Goal: Transaction & Acquisition: Purchase product/service

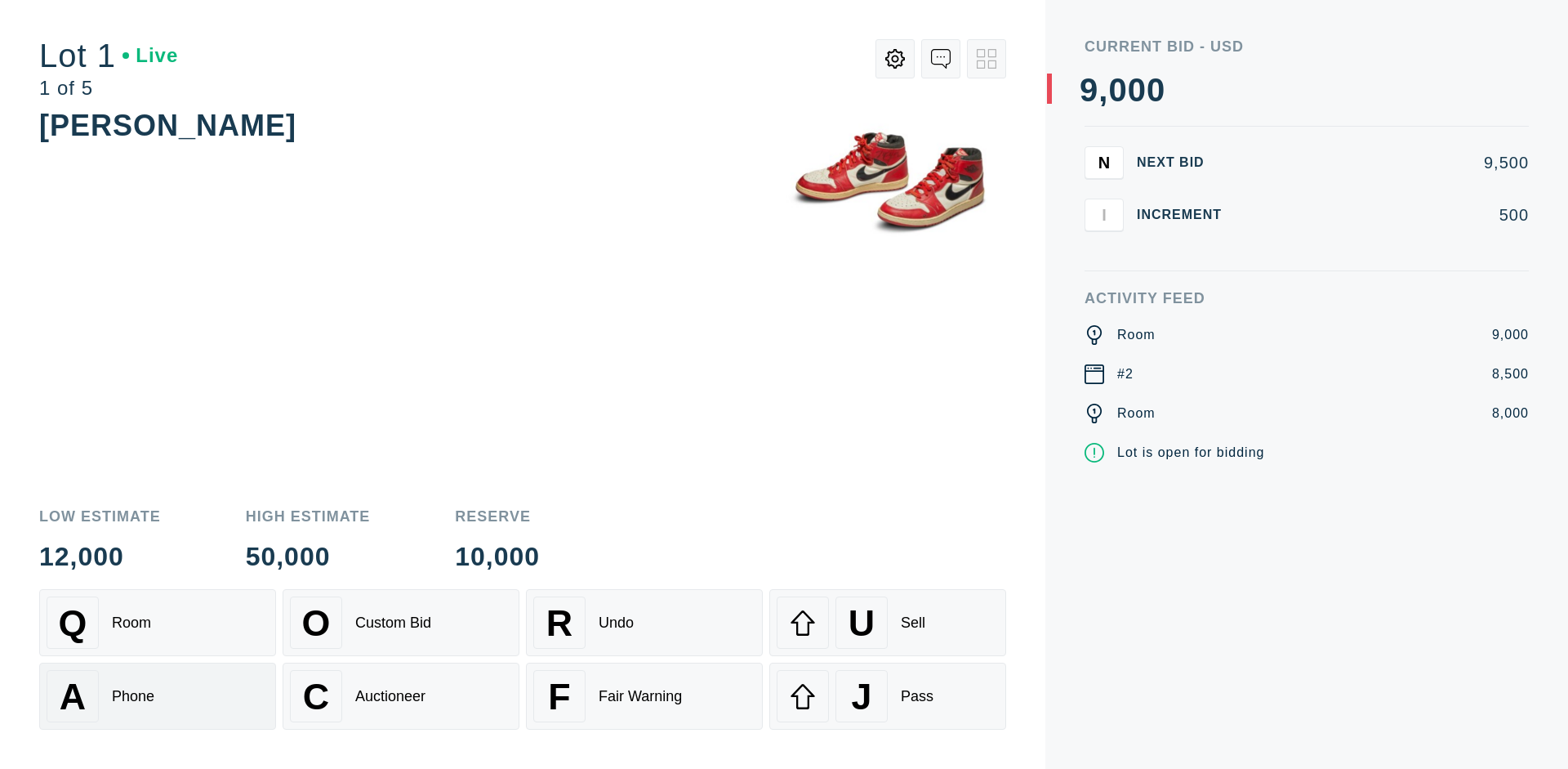
click at [158, 696] on div "A Phone" at bounding box center [157, 695] width 222 height 52
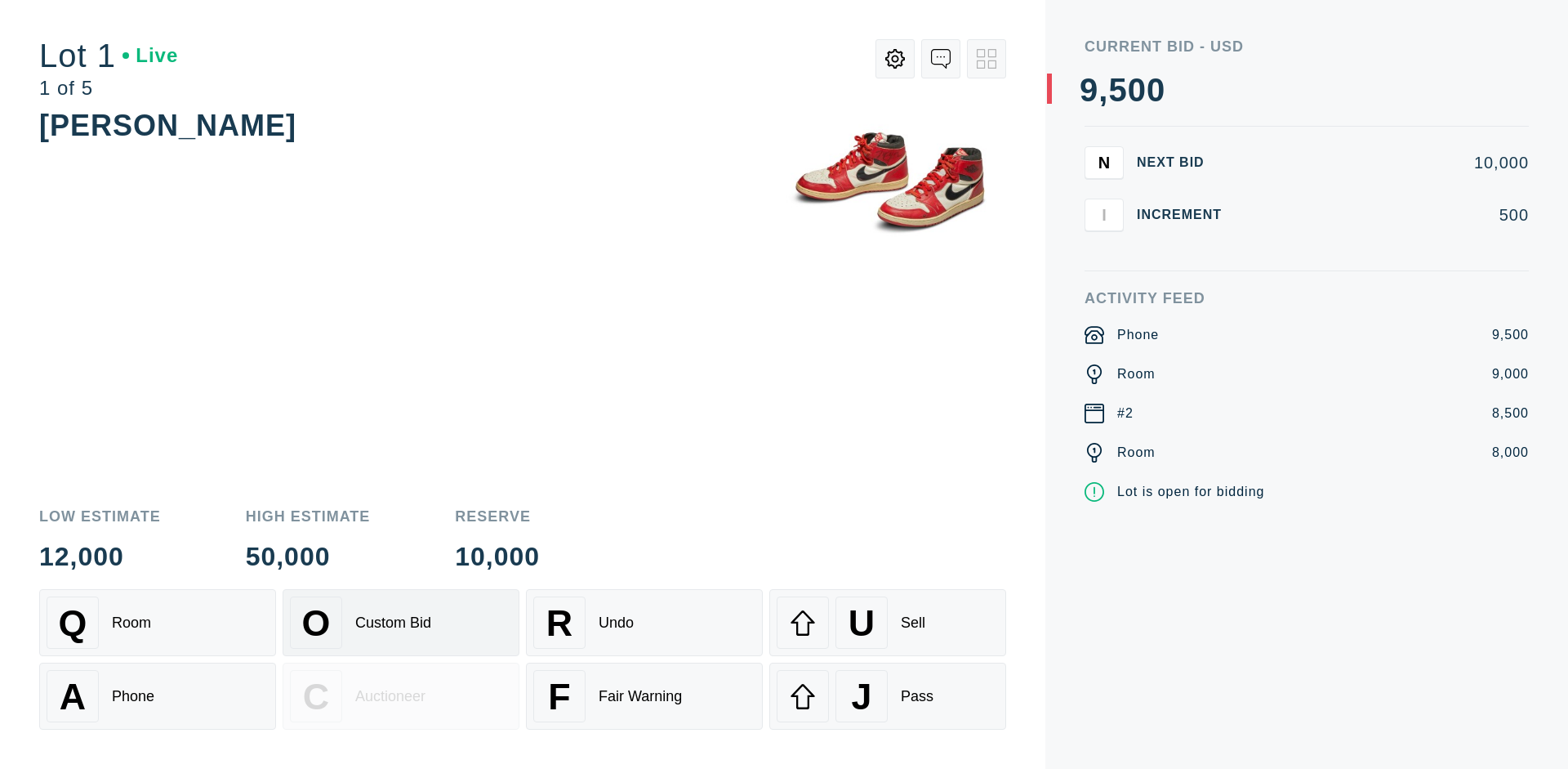
click at [401, 622] on div "Custom Bid" at bounding box center [393, 622] width 76 height 17
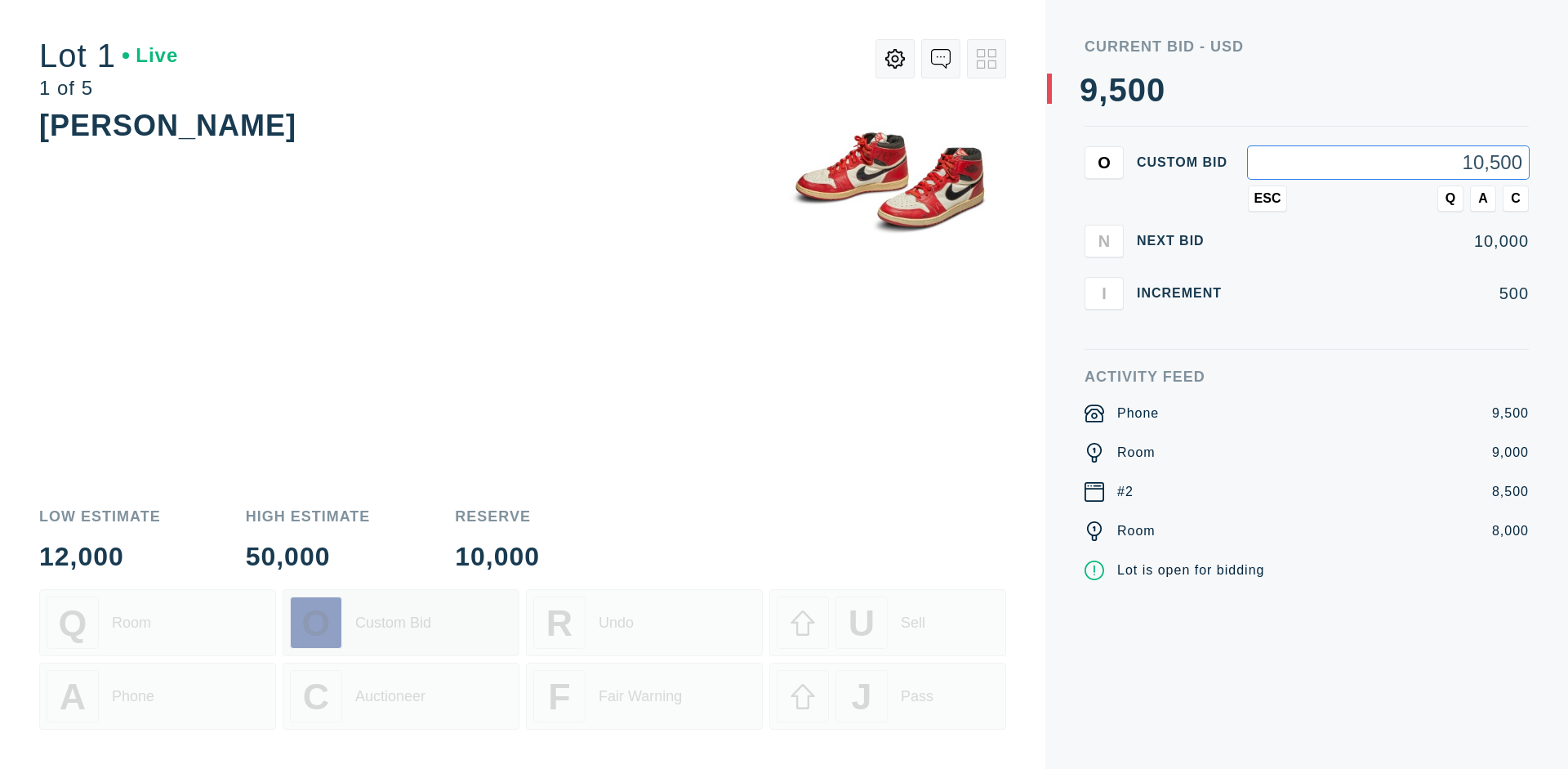
type input "10,500"
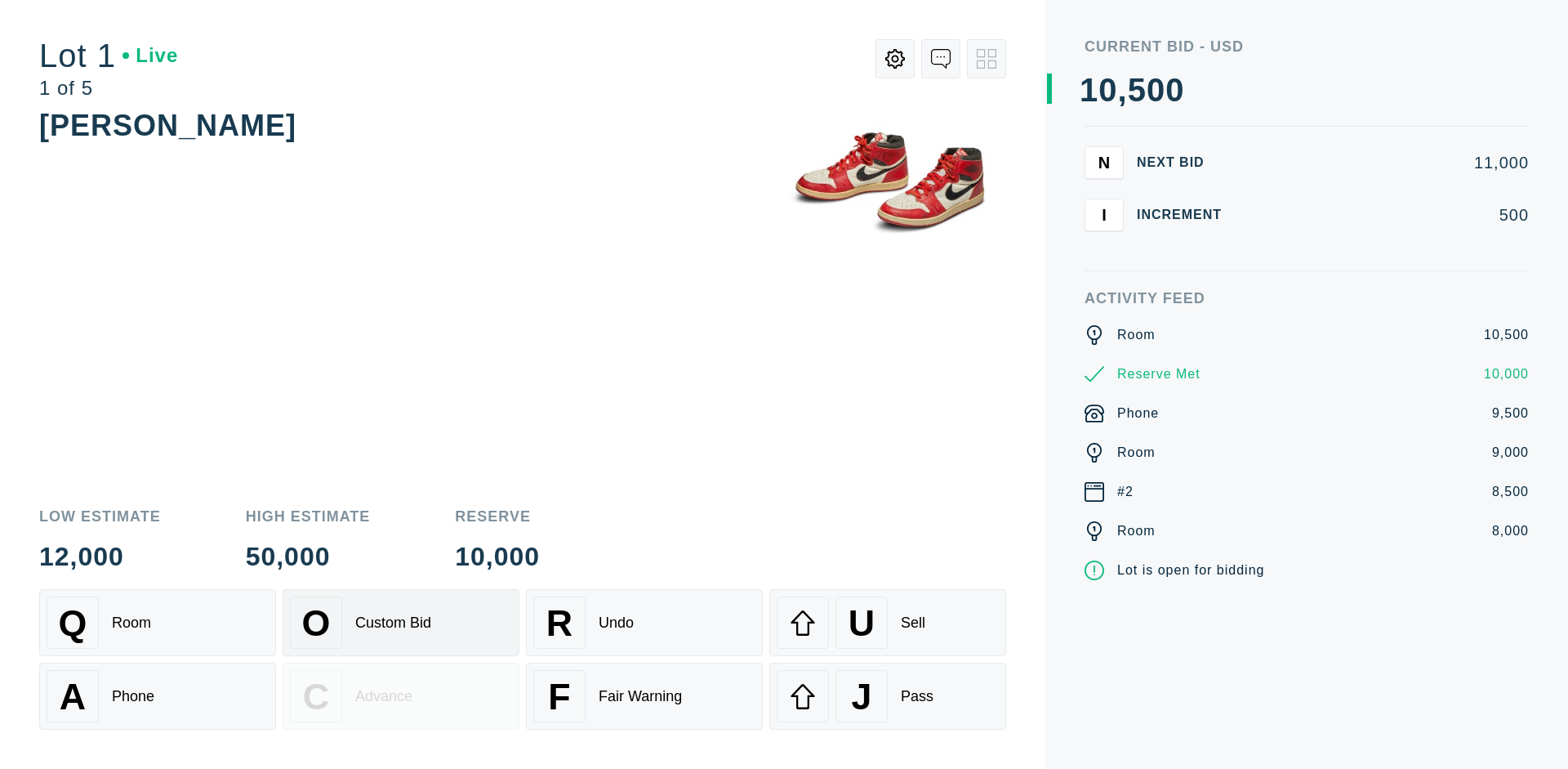
click at [401, 622] on div "Custom Bid" at bounding box center [393, 622] width 76 height 17
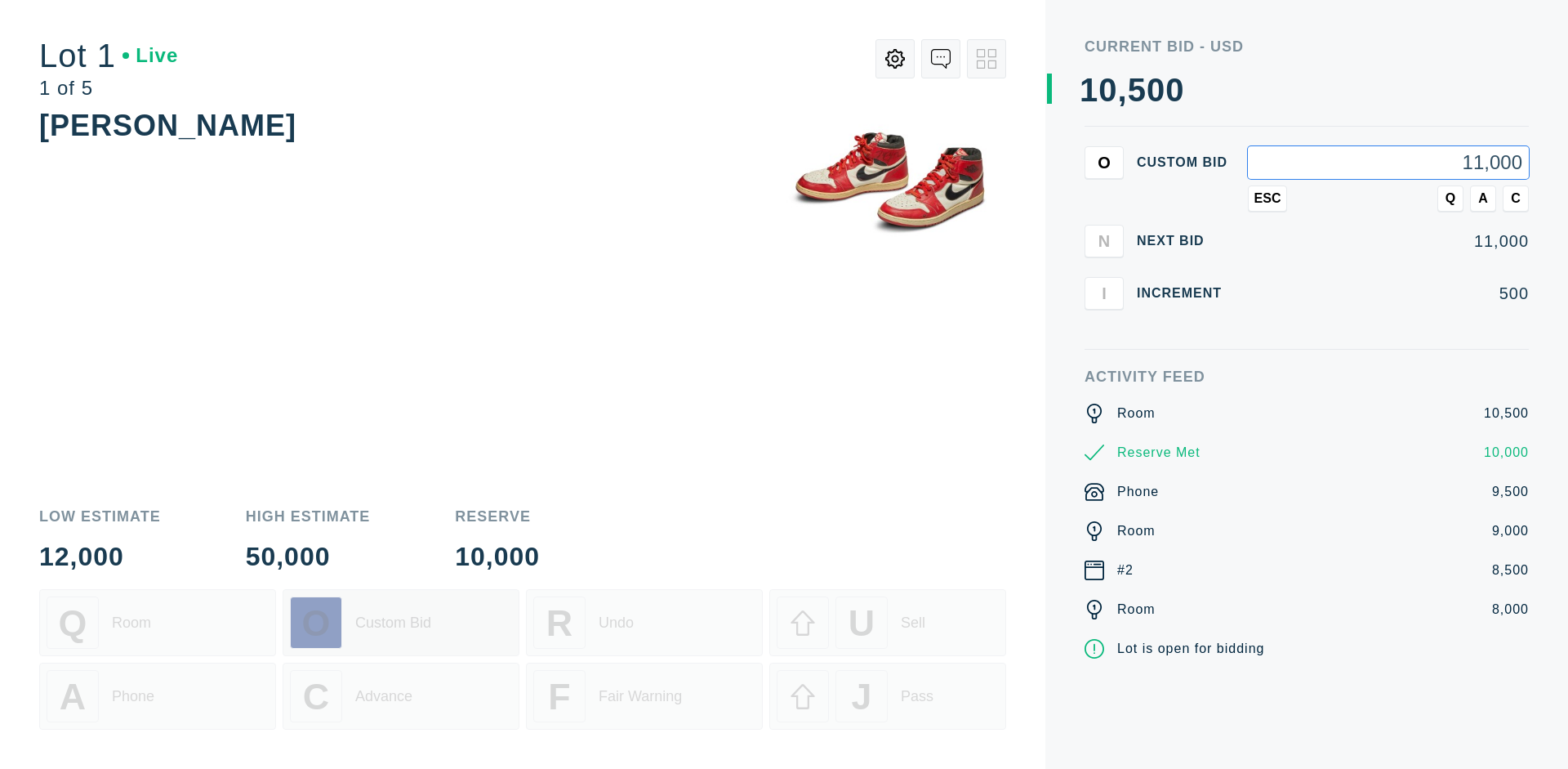
type input "11,000"
